Goal: Browse casually: Explore the website without a specific task or goal

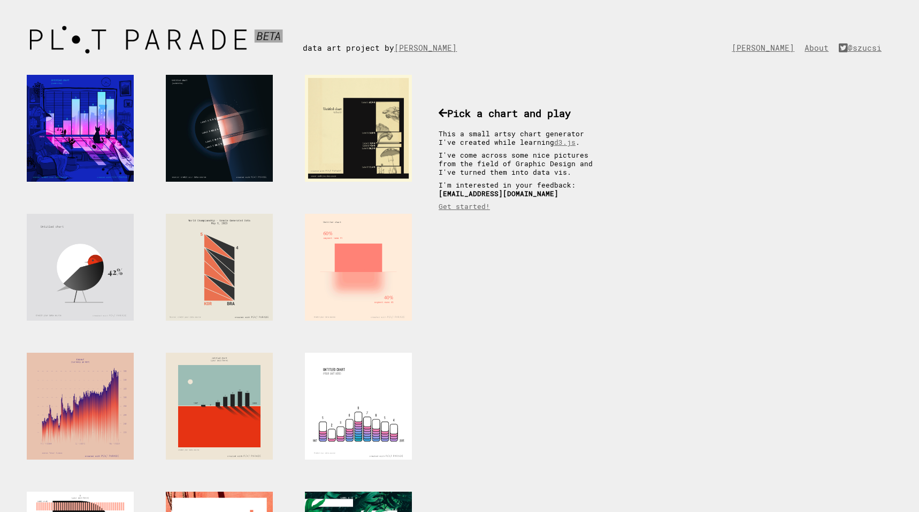
click at [391, 271] on div at bounding box center [358, 267] width 107 height 107
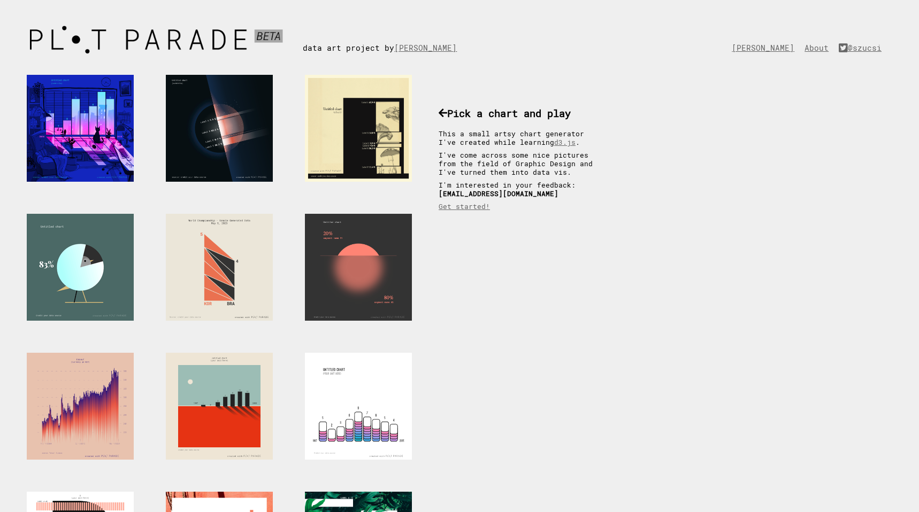
click at [86, 285] on div at bounding box center [80, 267] width 107 height 107
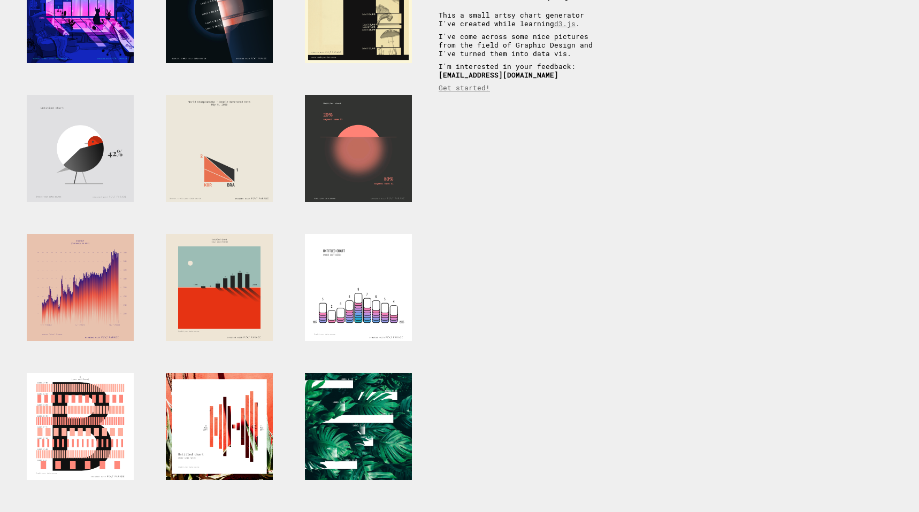
scroll to position [129, 0]
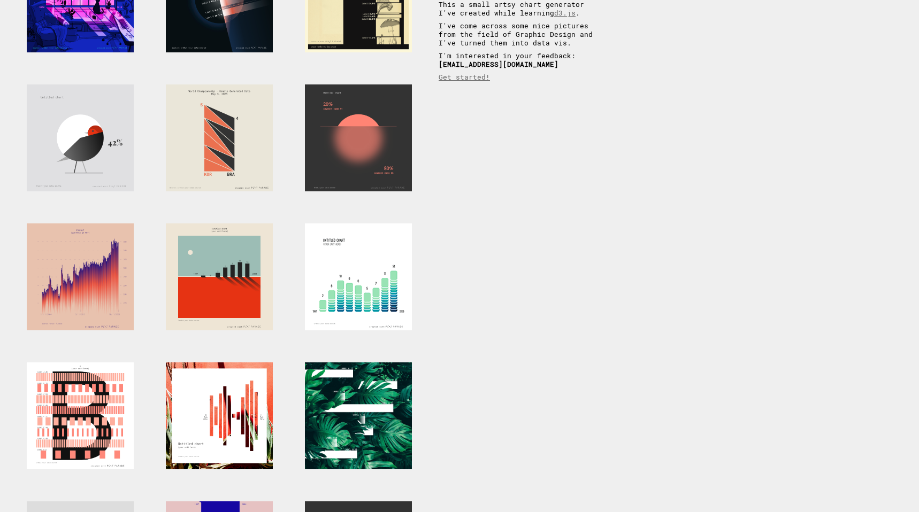
click at [362, 269] on div at bounding box center [358, 277] width 107 height 107
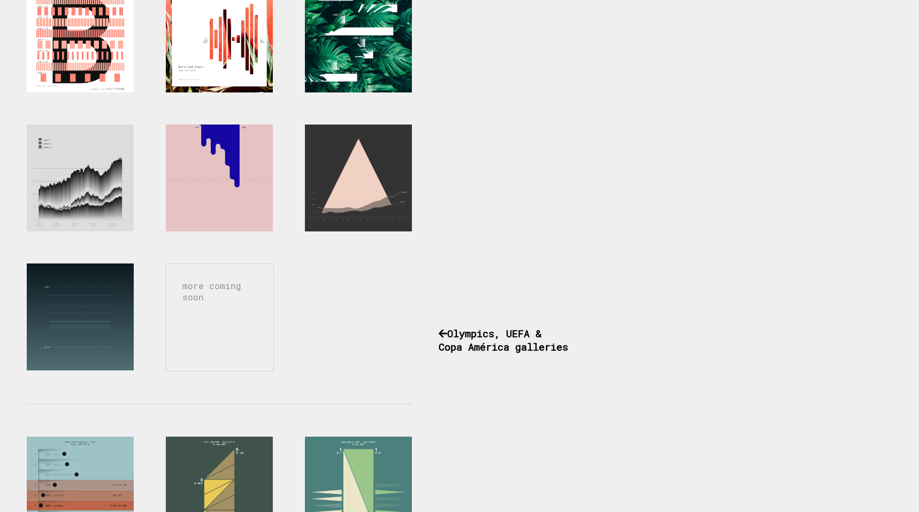
scroll to position [510, 0]
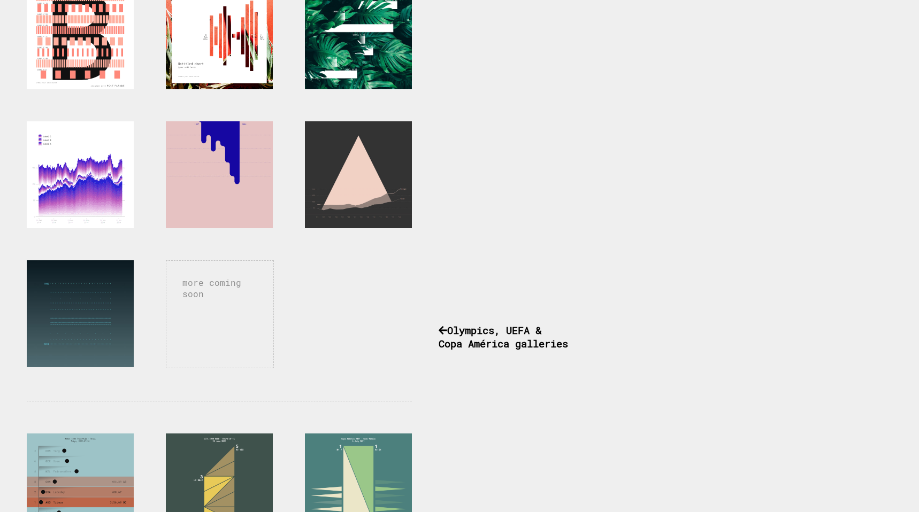
click at [111, 195] on div at bounding box center [80, 174] width 107 height 107
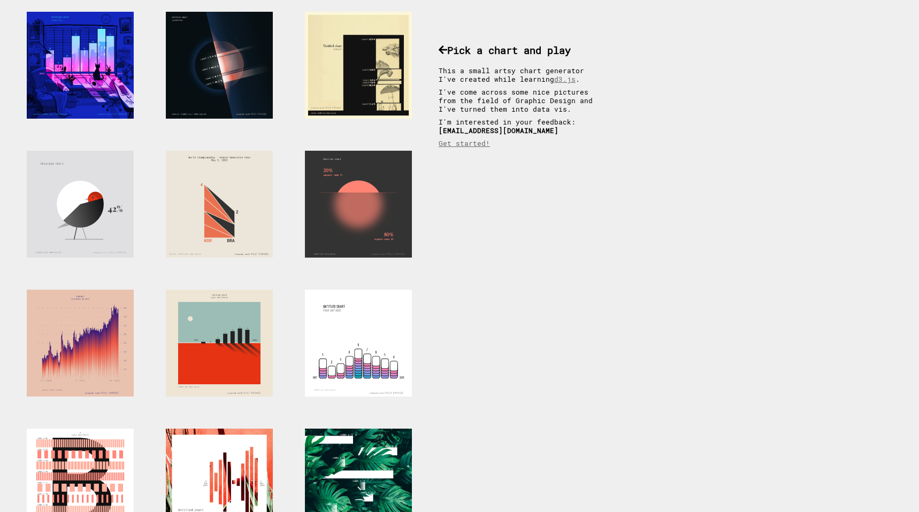
scroll to position [0, 0]
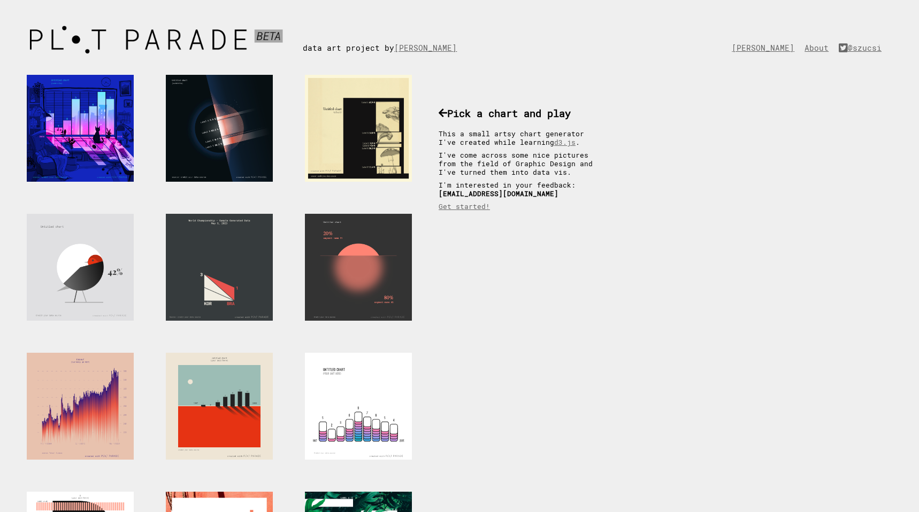
click at [226, 271] on div at bounding box center [219, 267] width 107 height 107
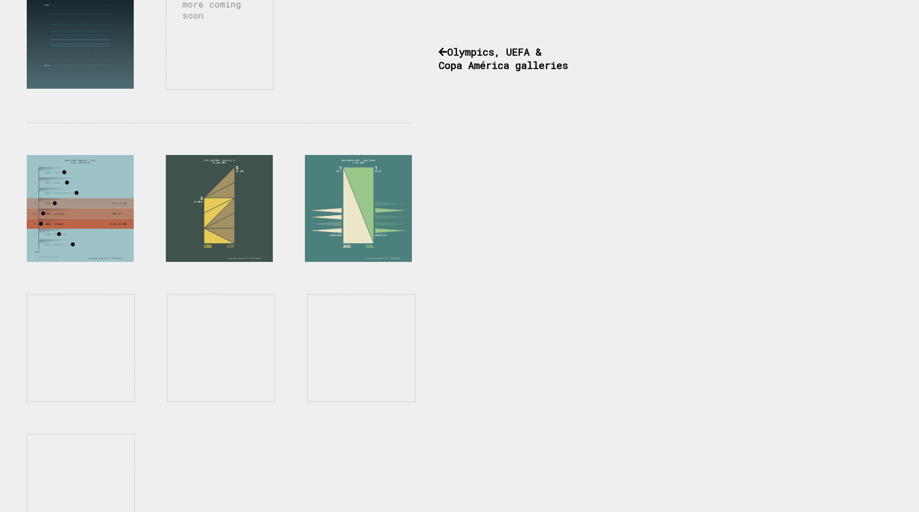
scroll to position [793, 0]
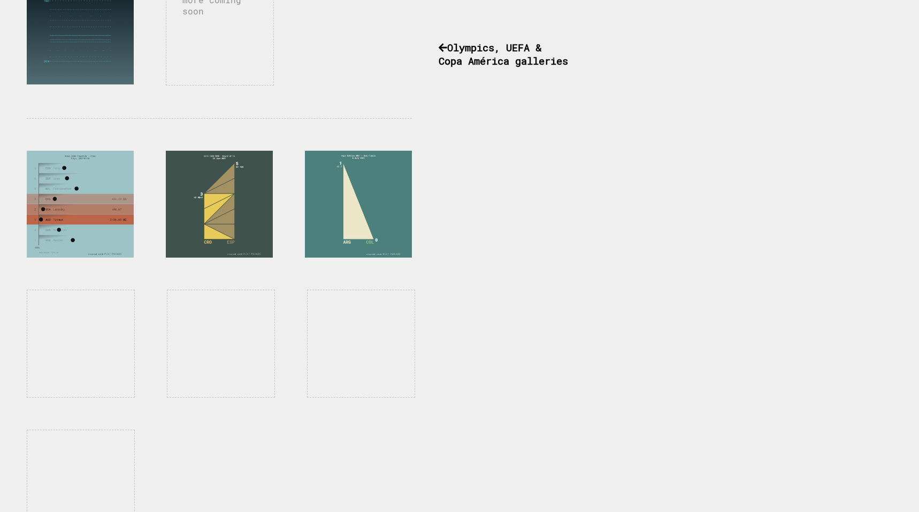
click at [374, 218] on div at bounding box center [358, 204] width 107 height 107
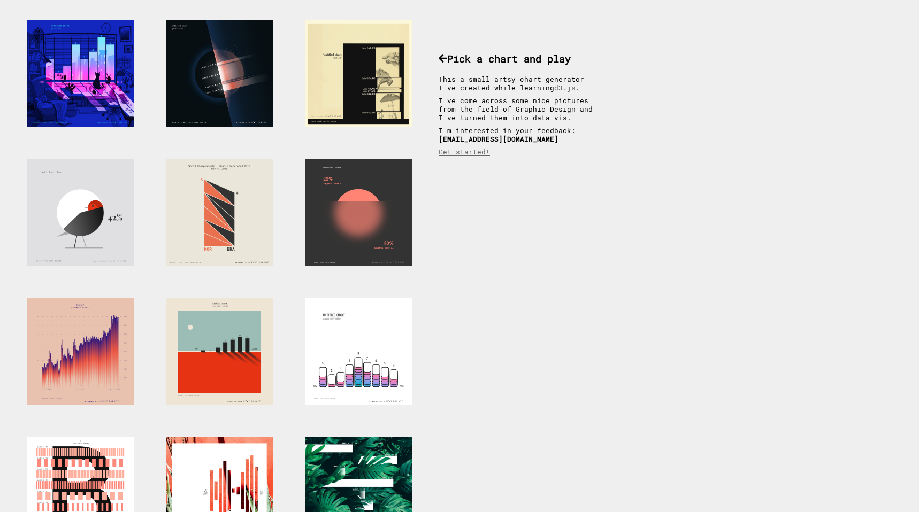
scroll to position [0, 0]
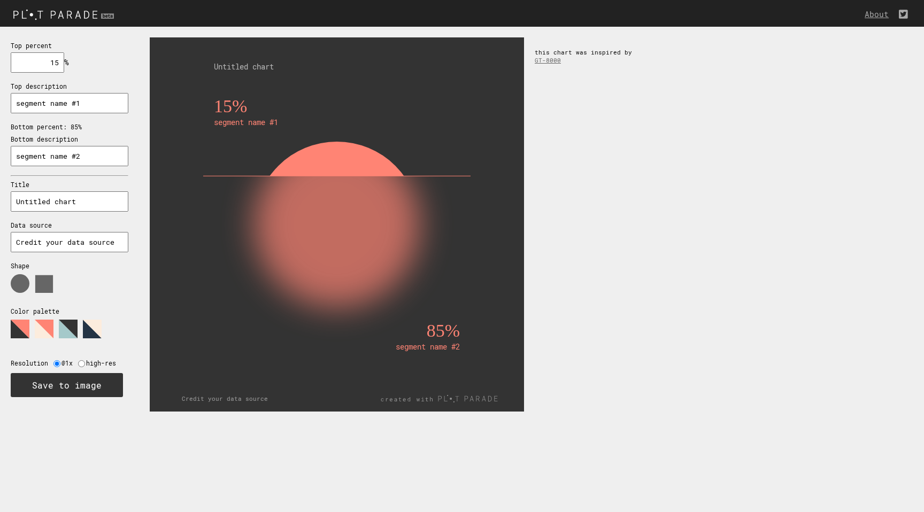
click at [56, 66] on input "15" at bounding box center [37, 62] width 53 height 20
type input "1"
click at [91, 104] on input "segment name #1" at bounding box center [70, 103] width 118 height 20
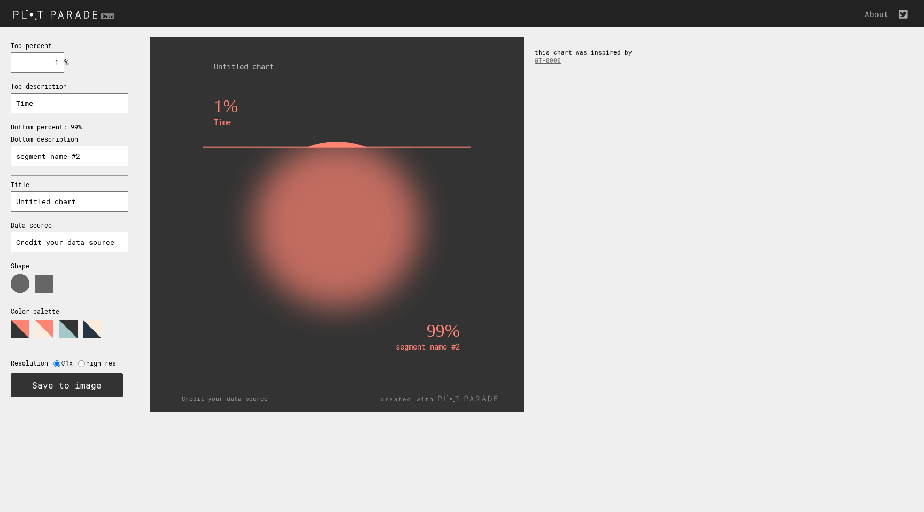
type input "Time"
click at [71, 331] on polygon at bounding box center [68, 329] width 19 height 19
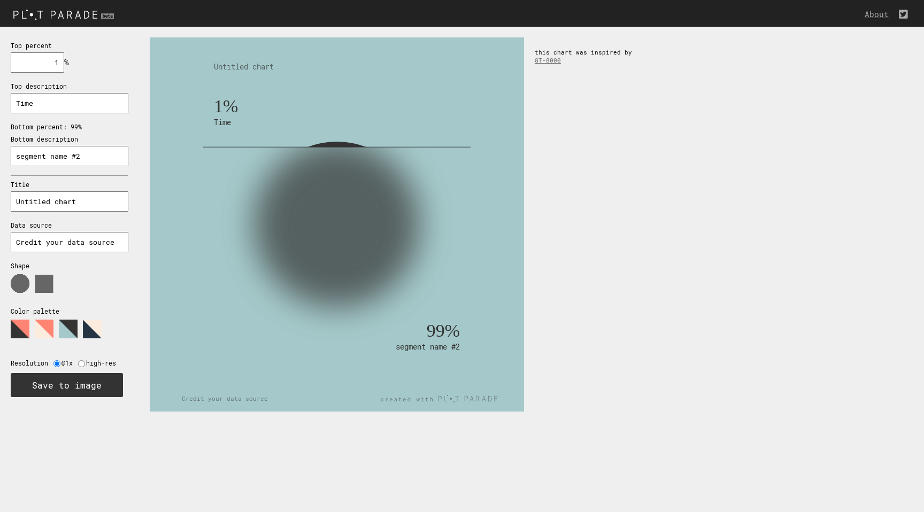
click at [89, 331] on polygon at bounding box center [92, 329] width 19 height 19
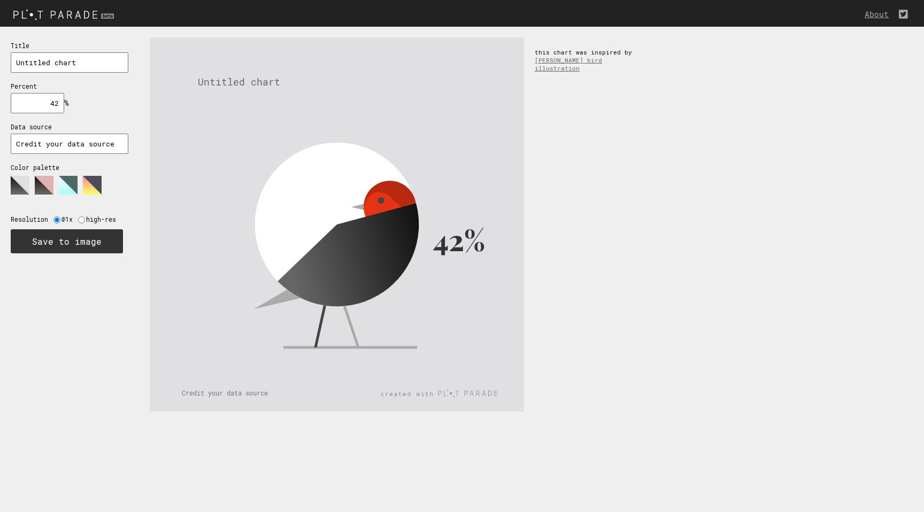
click at [52, 106] on input "text" at bounding box center [37, 103] width 53 height 20
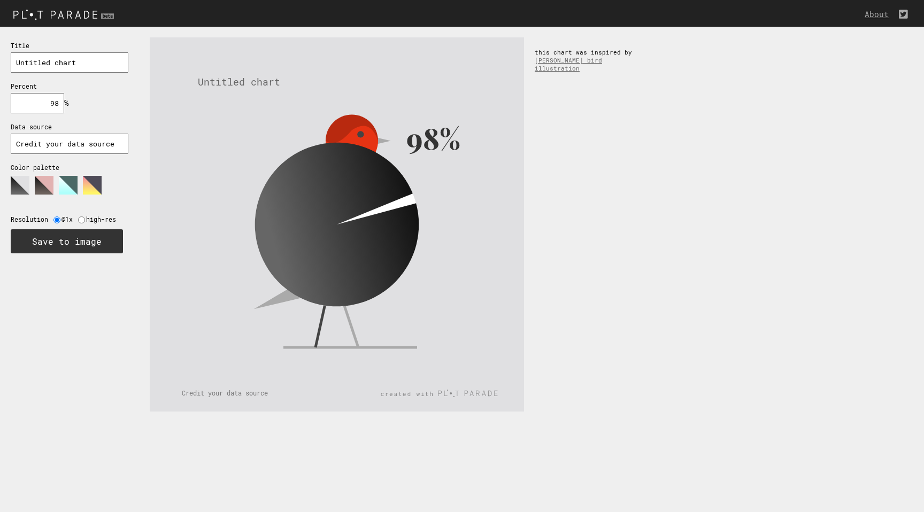
type input "98"
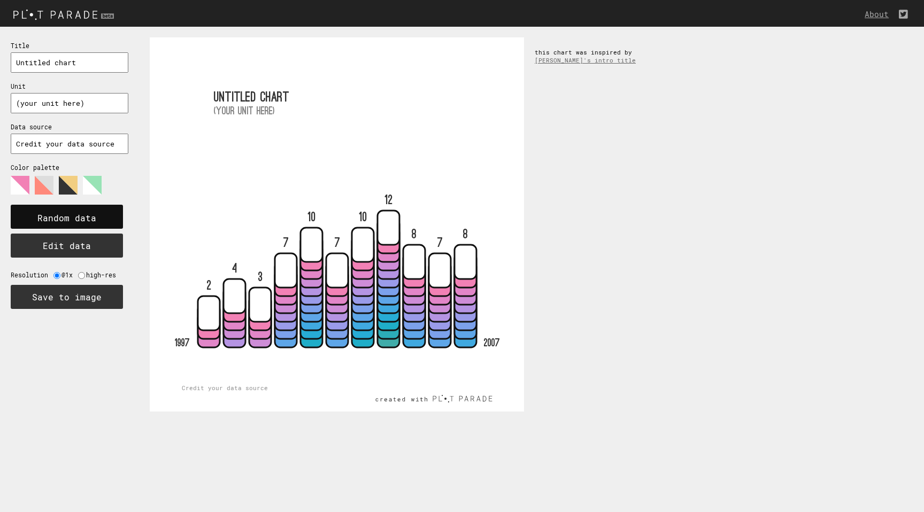
click at [95, 219] on text "Random data" at bounding box center [66, 217] width 59 height 11
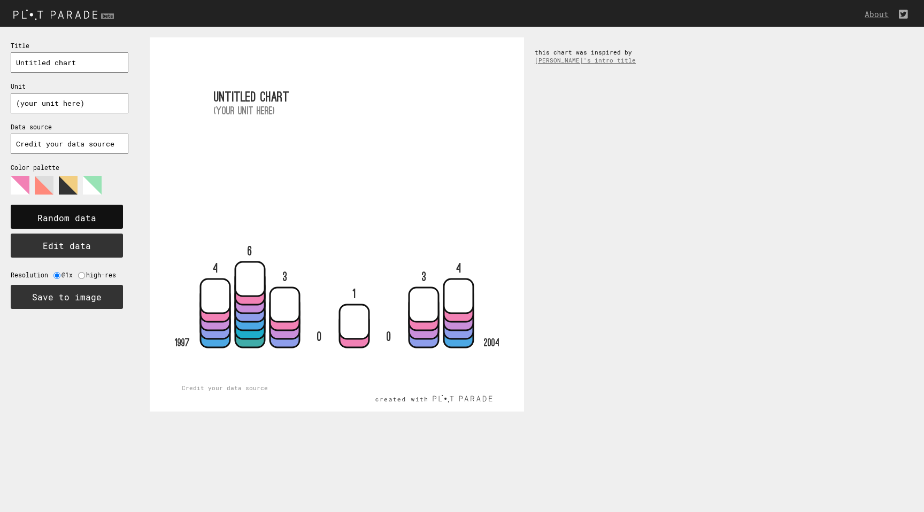
click at [95, 219] on text "Random data" at bounding box center [66, 217] width 59 height 11
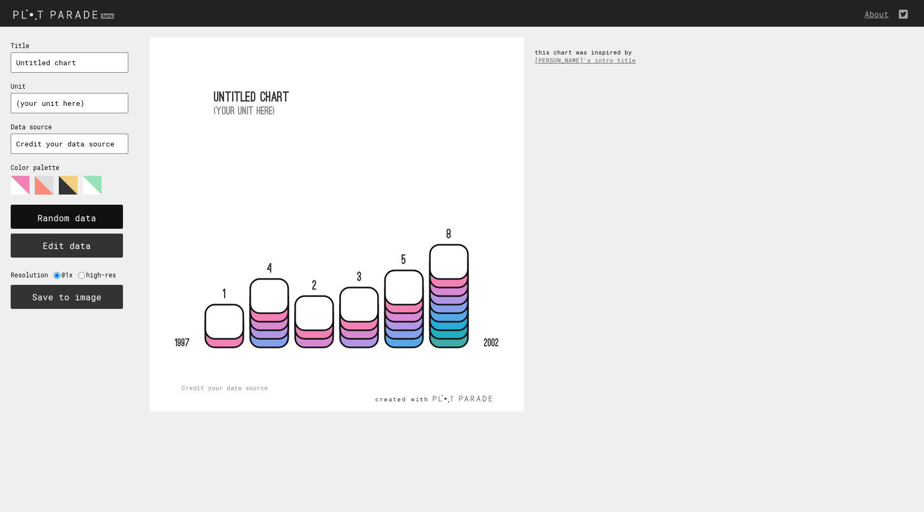
click at [95, 219] on text "Random data" at bounding box center [66, 217] width 59 height 11
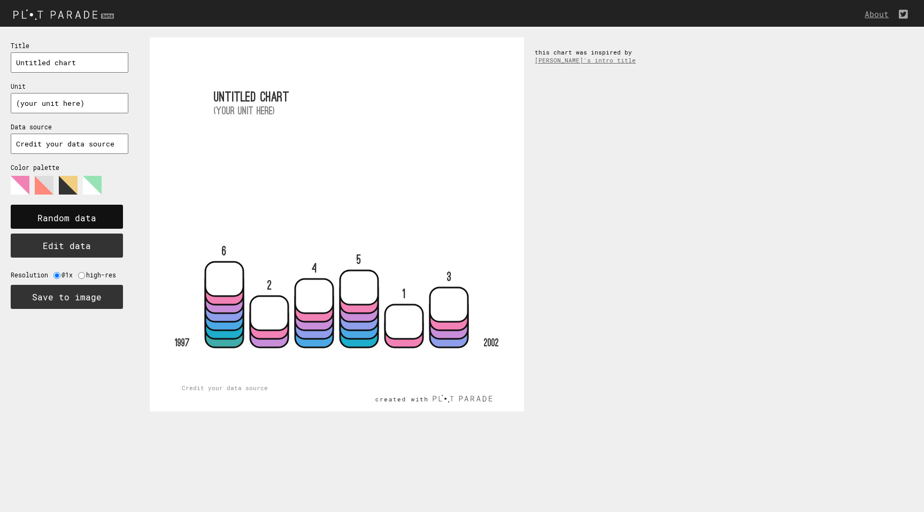
click at [95, 219] on text "Random data" at bounding box center [66, 217] width 59 height 11
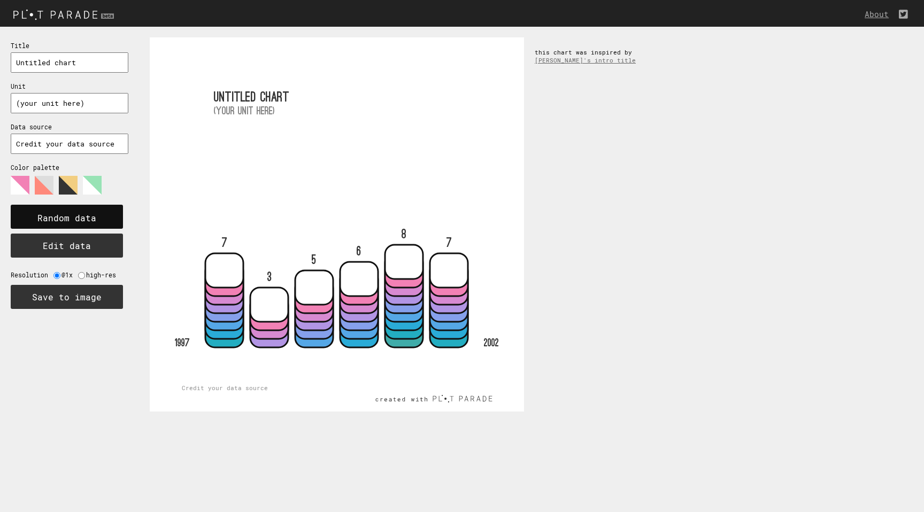
click at [71, 217] on text "Random data" at bounding box center [66, 217] width 59 height 11
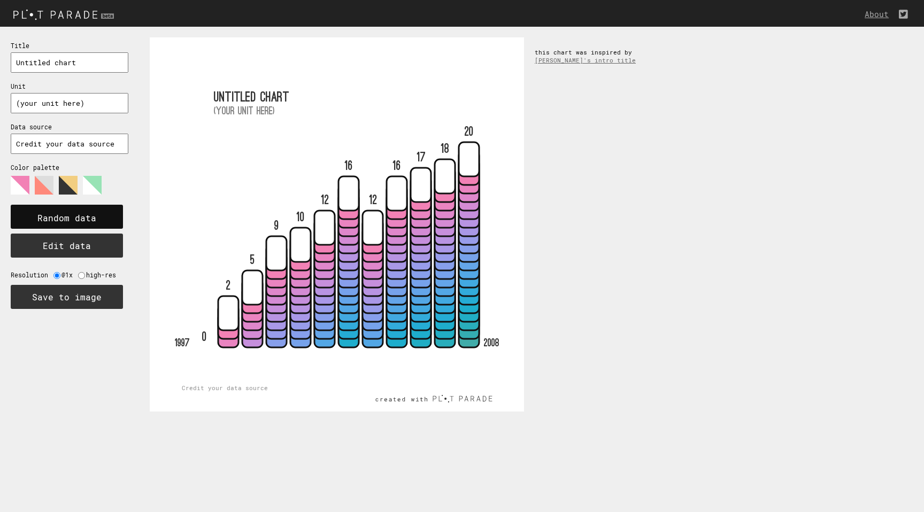
click at [71, 217] on text "Random data" at bounding box center [66, 217] width 59 height 11
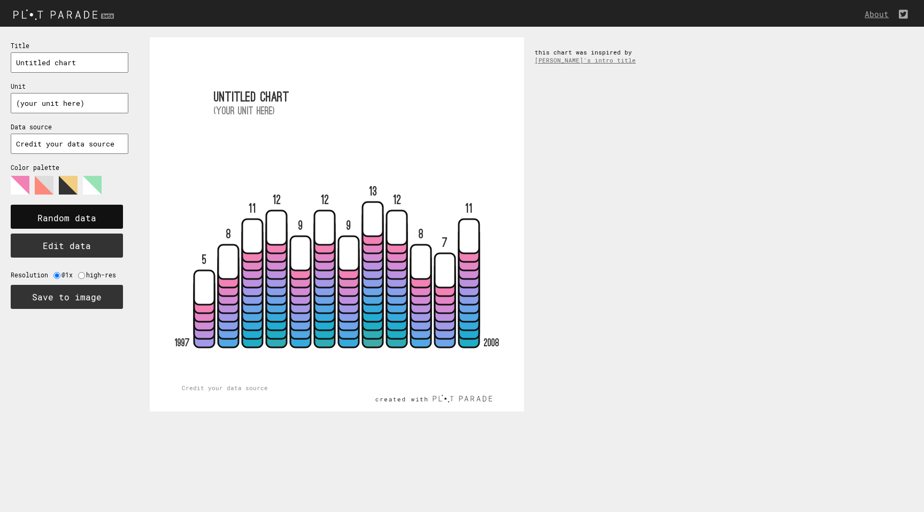
click at [71, 217] on text "Random data" at bounding box center [66, 217] width 59 height 11
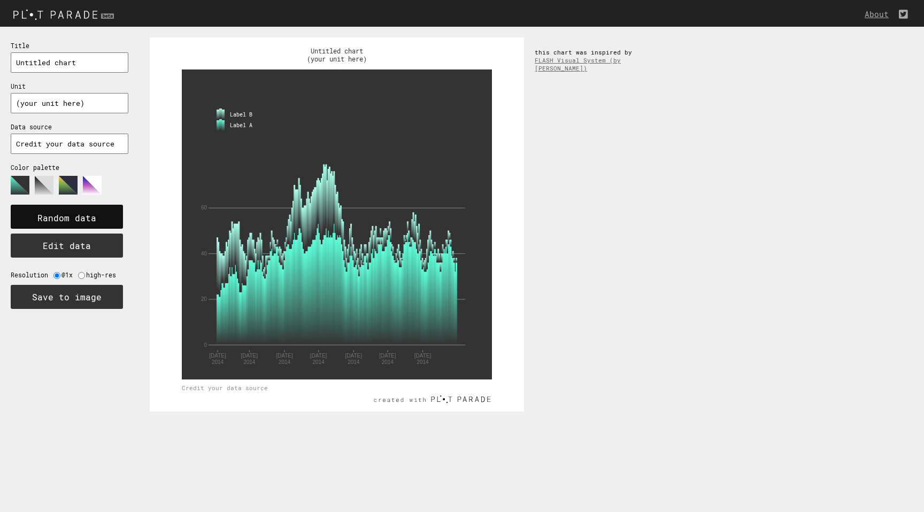
click at [101, 215] on rect at bounding box center [67, 217] width 112 height 24
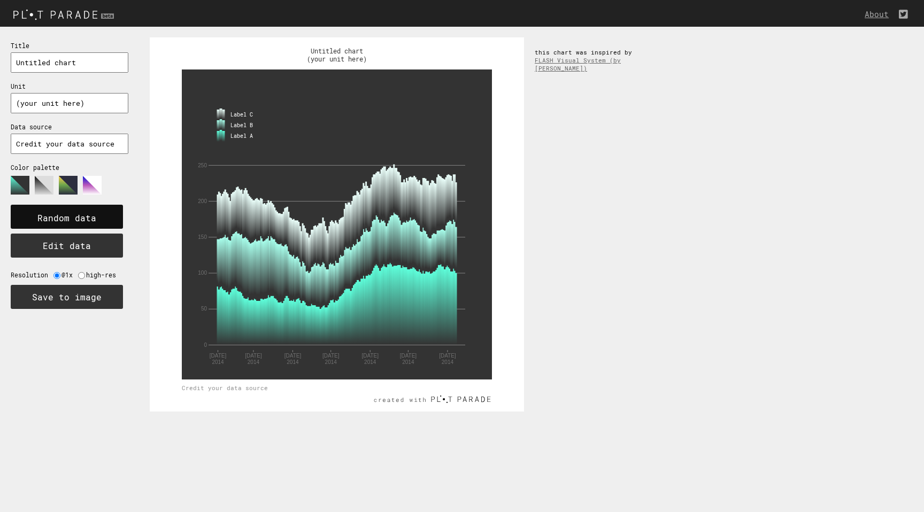
click at [101, 215] on rect at bounding box center [67, 217] width 112 height 24
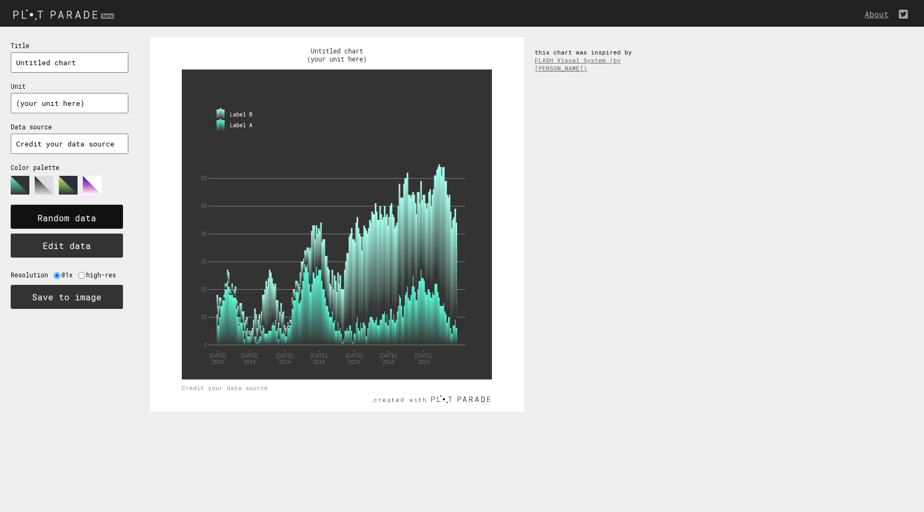
click at [101, 215] on rect at bounding box center [67, 217] width 112 height 24
